Goal: Navigation & Orientation: Find specific page/section

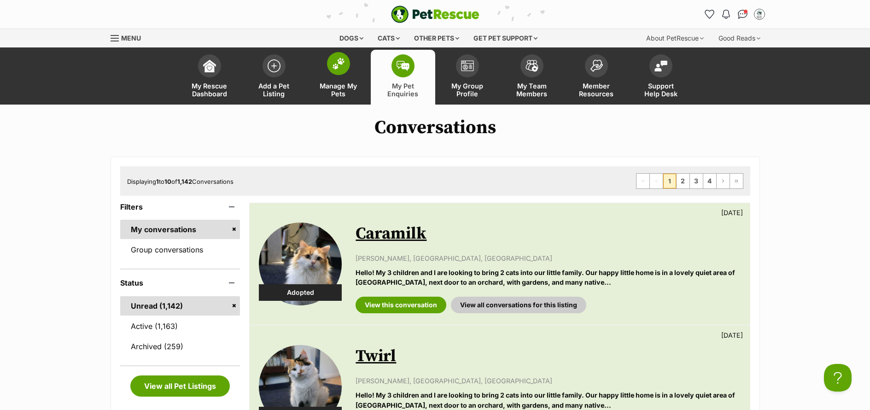
click at [346, 101] on link "Manage My Pets" at bounding box center [338, 77] width 64 height 55
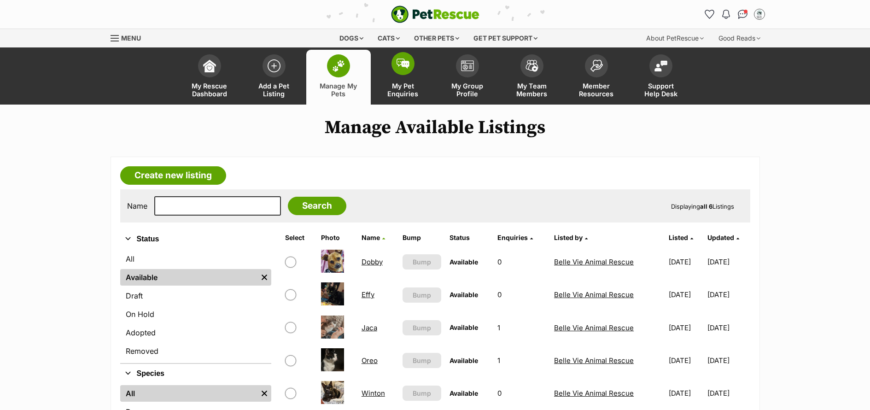
click at [404, 96] on span "My Pet Enquiries" at bounding box center [402, 90] width 41 height 16
